Goal: Information Seeking & Learning: Learn about a topic

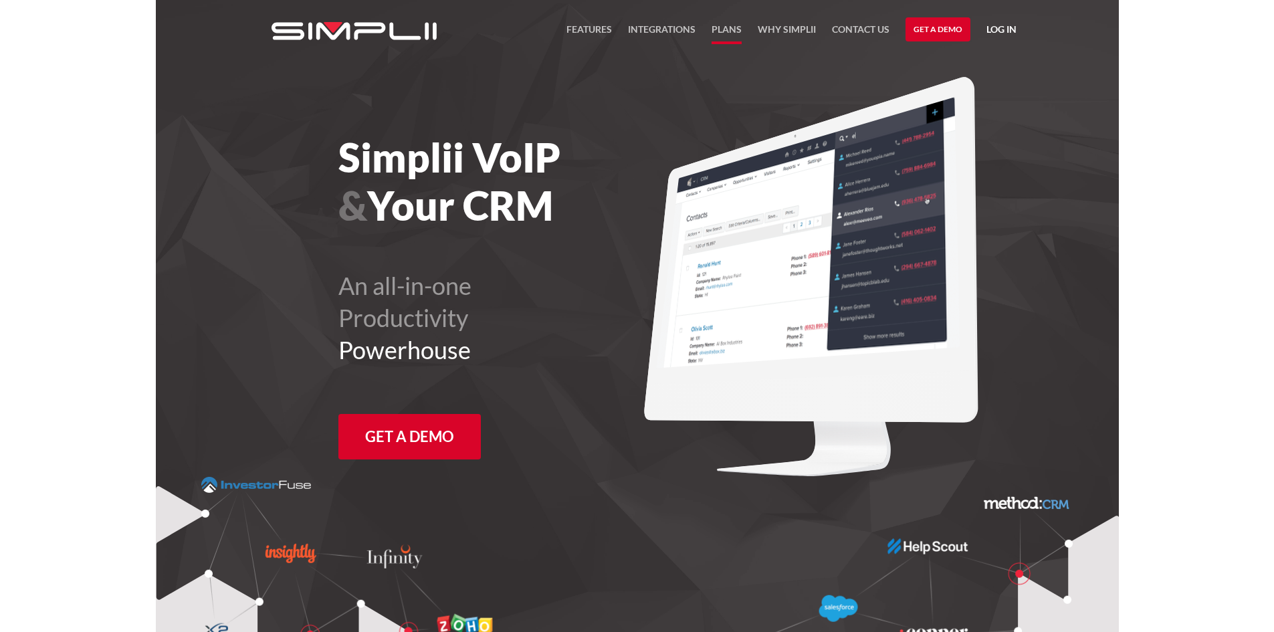
click at [714, 33] on link "Plans" at bounding box center [726, 32] width 30 height 23
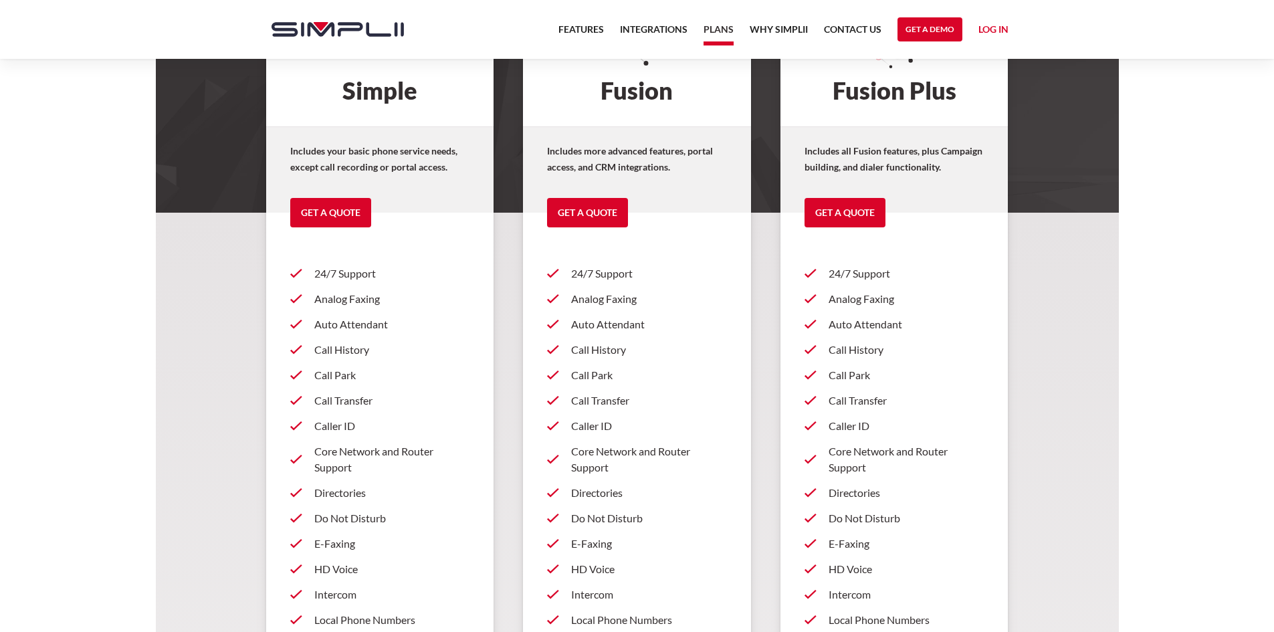
scroll to position [134, 0]
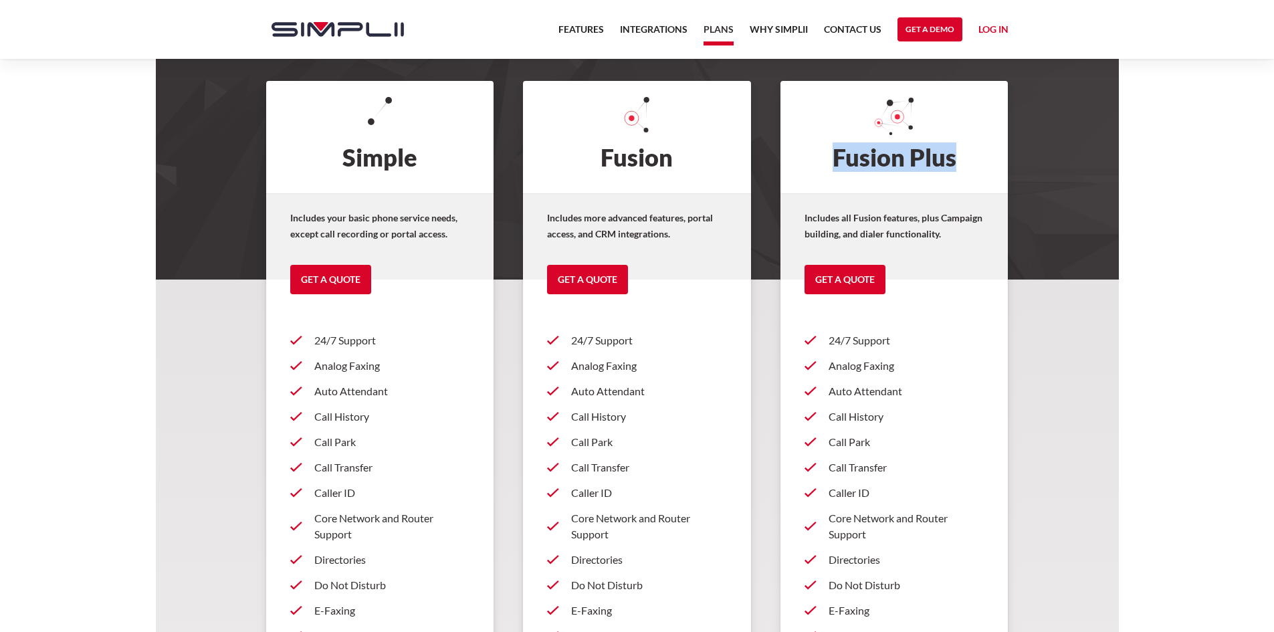
drag, startPoint x: 953, startPoint y: 157, endPoint x: 835, endPoint y: 158, distance: 117.7
click at [835, 158] on h2 "Fusion Plus" at bounding box center [894, 137] width 228 height 112
click at [967, 158] on h2 "Fusion Plus" at bounding box center [894, 137] width 228 height 112
drag, startPoint x: 943, startPoint y: 158, endPoint x: 830, endPoint y: 158, distance: 113.0
click at [830, 158] on h2 "Fusion Plus" at bounding box center [894, 137] width 228 height 112
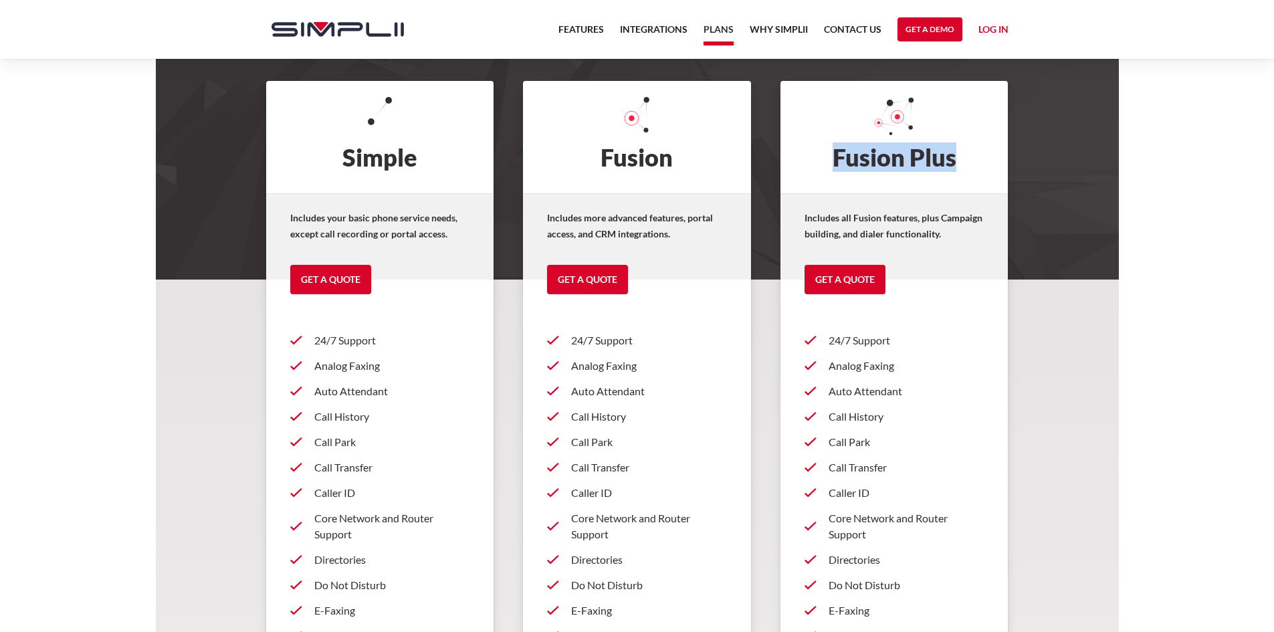
click at [963, 162] on h2 "Fusion Plus" at bounding box center [894, 137] width 228 height 112
drag, startPoint x: 955, startPoint y: 158, endPoint x: 835, endPoint y: 162, distance: 119.8
click at [835, 162] on h2 "Fusion Plus" at bounding box center [894, 137] width 228 height 112
click at [958, 156] on h2 "Fusion Plus" at bounding box center [894, 137] width 228 height 112
drag, startPoint x: 683, startPoint y: 159, endPoint x: 594, endPoint y: 161, distance: 89.6
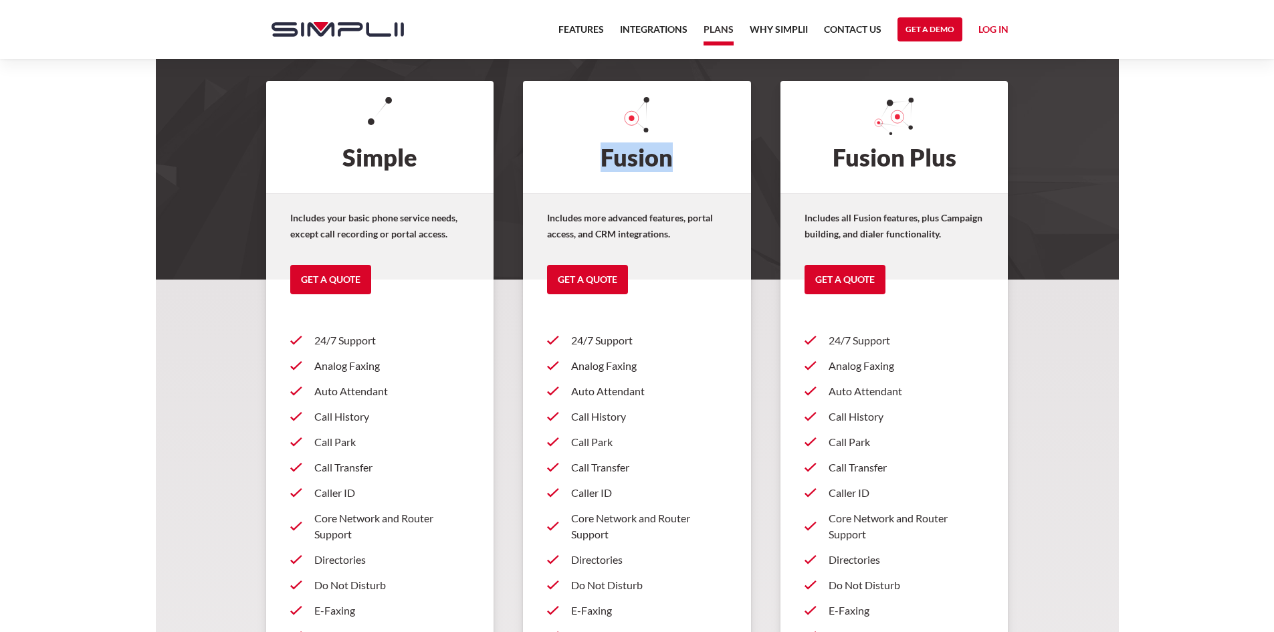
click at [594, 161] on h2 "Fusion" at bounding box center [637, 137] width 228 height 112
click at [693, 168] on h2 "Fusion" at bounding box center [637, 137] width 228 height 112
drag, startPoint x: 680, startPoint y: 156, endPoint x: 594, endPoint y: 165, distance: 86.8
click at [594, 165] on h2 "Fusion" at bounding box center [637, 137] width 228 height 112
click at [711, 154] on h2 "Fusion" at bounding box center [637, 137] width 228 height 112
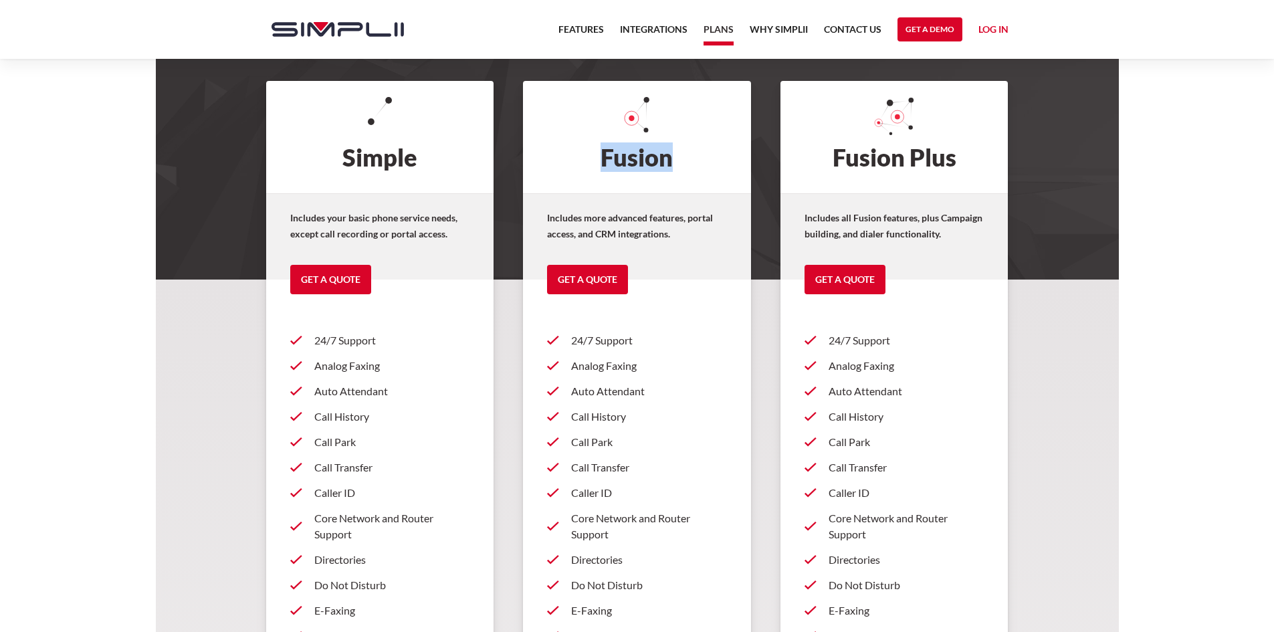
drag, startPoint x: 706, startPoint y: 157, endPoint x: 604, endPoint y: 158, distance: 101.6
click at [604, 158] on h2 "Fusion" at bounding box center [637, 137] width 228 height 112
drag, startPoint x: 428, startPoint y: 154, endPoint x: 306, endPoint y: 155, distance: 121.7
click at [306, 155] on h2 "Simple" at bounding box center [380, 137] width 228 height 112
click at [422, 157] on h2 "Simple" at bounding box center [380, 137] width 228 height 112
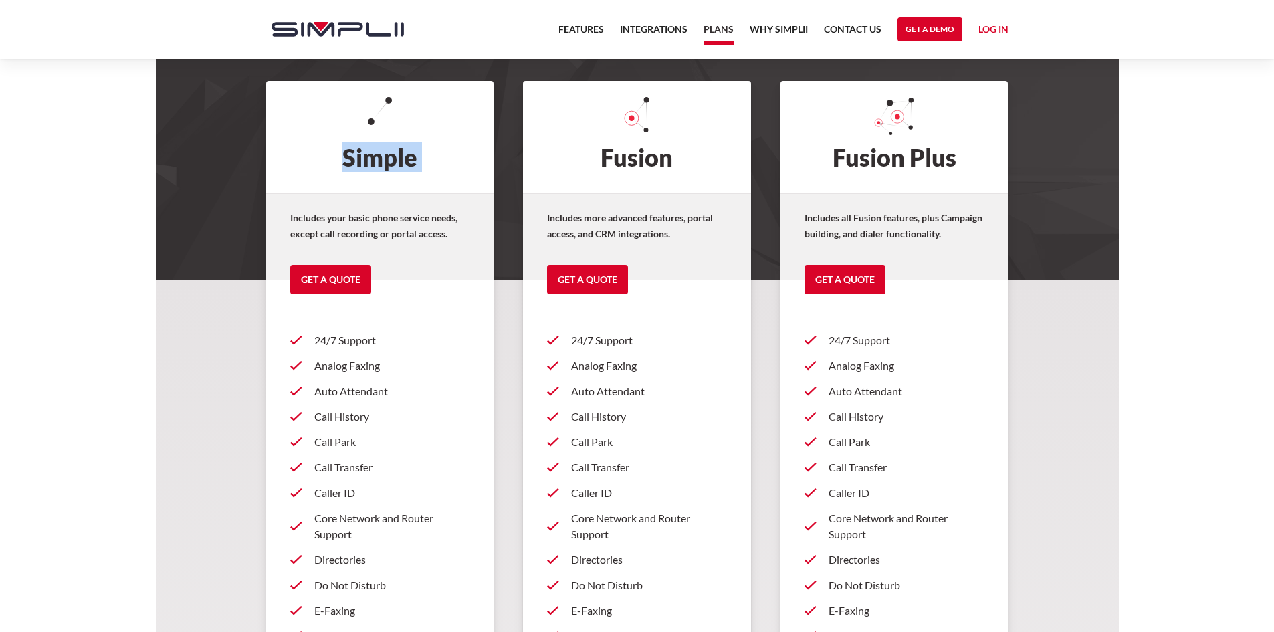
drag, startPoint x: 422, startPoint y: 157, endPoint x: 321, endPoint y: 157, distance: 101.0
click at [321, 157] on h2 "Simple" at bounding box center [380, 137] width 228 height 112
click at [437, 158] on h2 "Simple" at bounding box center [380, 137] width 228 height 112
drag, startPoint x: 423, startPoint y: 156, endPoint x: 342, endPoint y: 164, distance: 82.0
click at [342, 164] on h2 "Simple" at bounding box center [380, 137] width 228 height 112
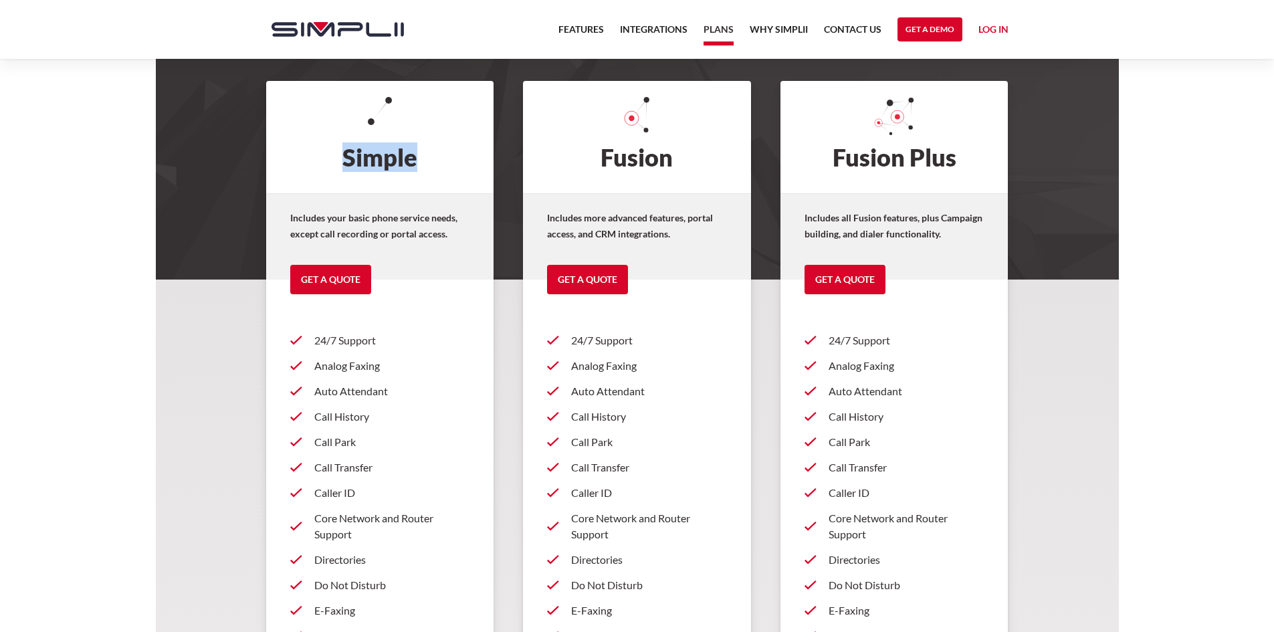
click at [422, 150] on h2 "Simple" at bounding box center [380, 137] width 228 height 112
